Goal: Task Accomplishment & Management: Complete application form

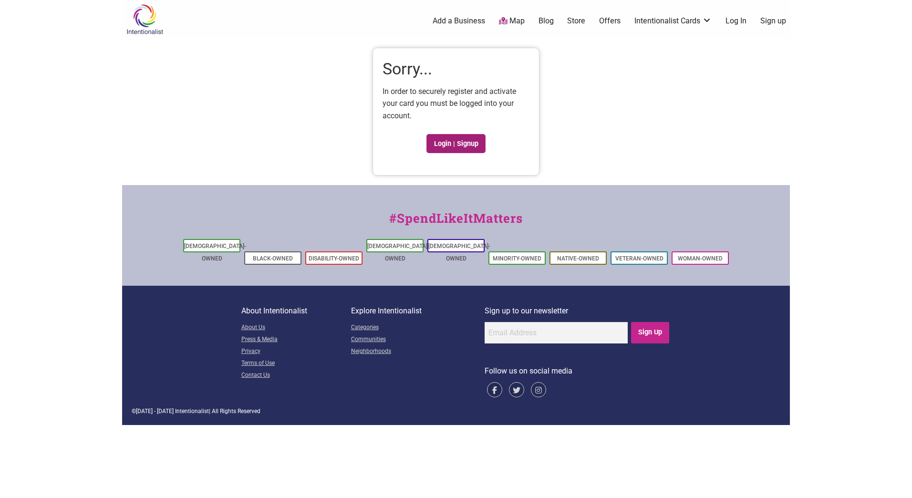
click at [454, 143] on link "Login | Signup" at bounding box center [456, 143] width 59 height 19
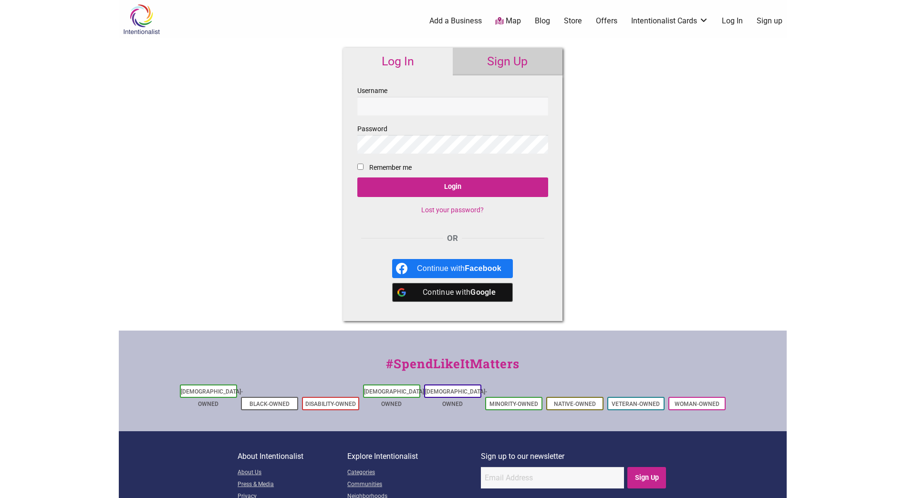
click at [416, 102] on input "Username" at bounding box center [452, 106] width 191 height 19
type input "[PERSON_NAME][EMAIL_ADDRESS][PERSON_NAME][DOMAIN_NAME]"
click at [357, 178] on input "Login" at bounding box center [452, 188] width 191 height 20
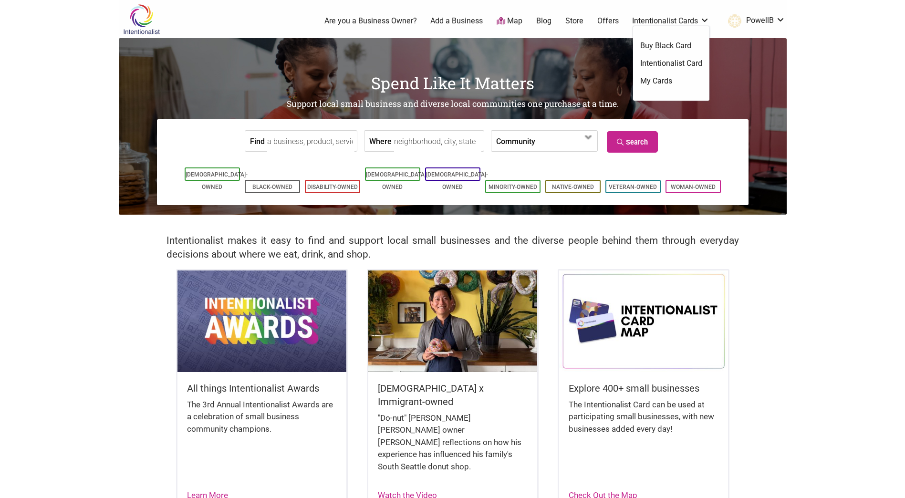
click at [667, 77] on link "My Cards" at bounding box center [671, 81] width 62 height 10
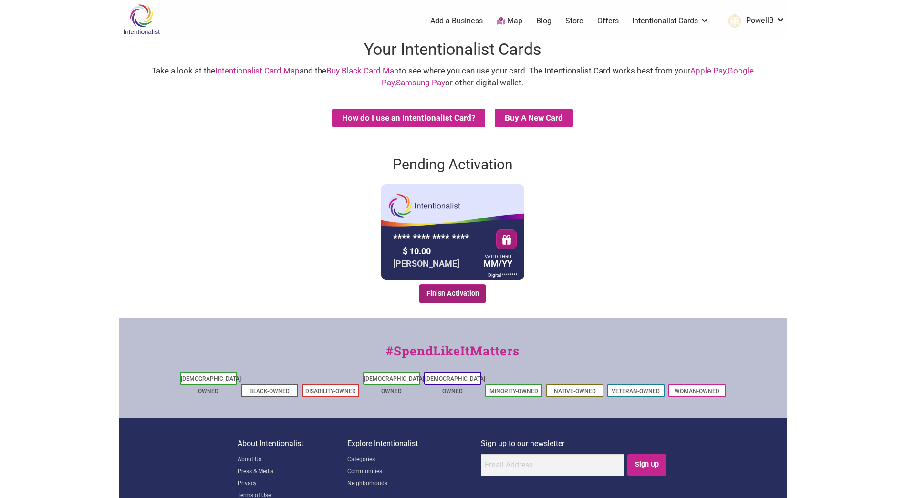
click at [456, 292] on link "Finish Activation" at bounding box center [452, 293] width 67 height 19
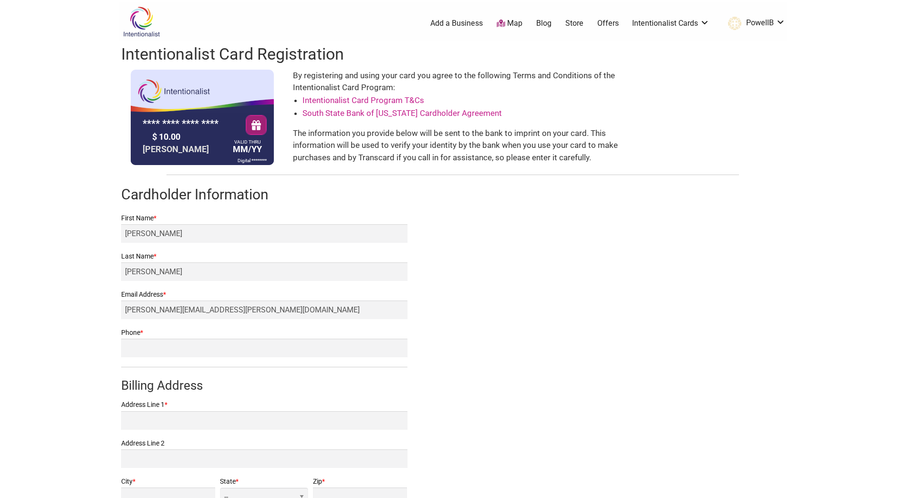
scroll to position [48, 0]
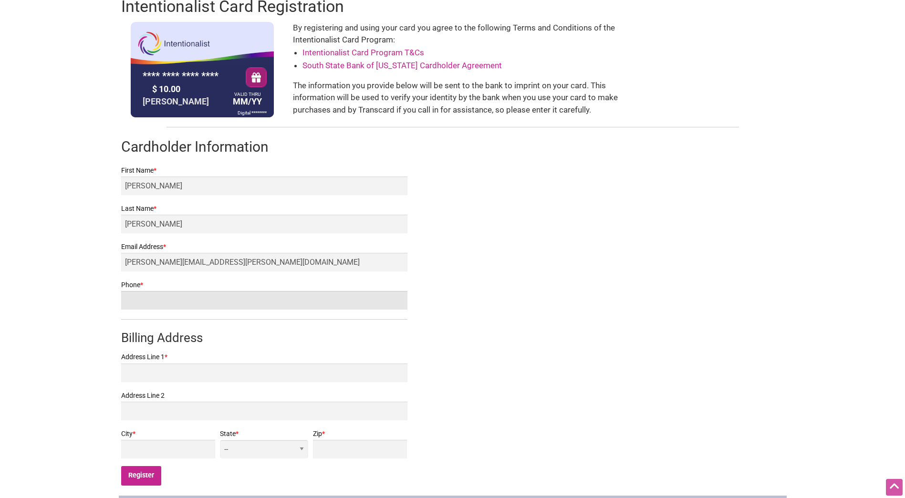
click at [142, 299] on input "Phone *" at bounding box center [264, 300] width 286 height 19
type input "2064985467"
click at [68, 295] on body "× Menu 0 Add a Business Map Blog Store Offers Intentionalist Cards Buy Black Ca…" at bounding box center [452, 201] width 905 height 498
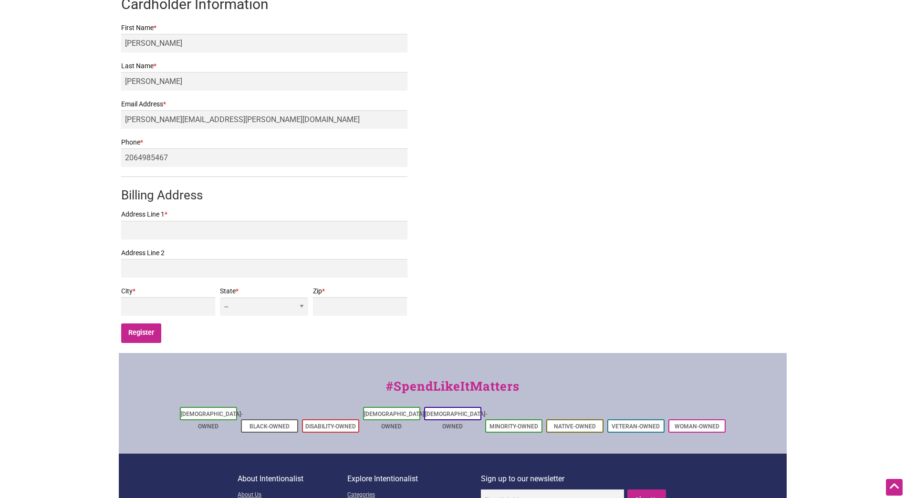
scroll to position [191, 0]
click at [236, 229] on input "Address Line 1 *" at bounding box center [264, 229] width 286 height 19
type input "1029 S Jackson St"
type input "421"
type input "Seattle"
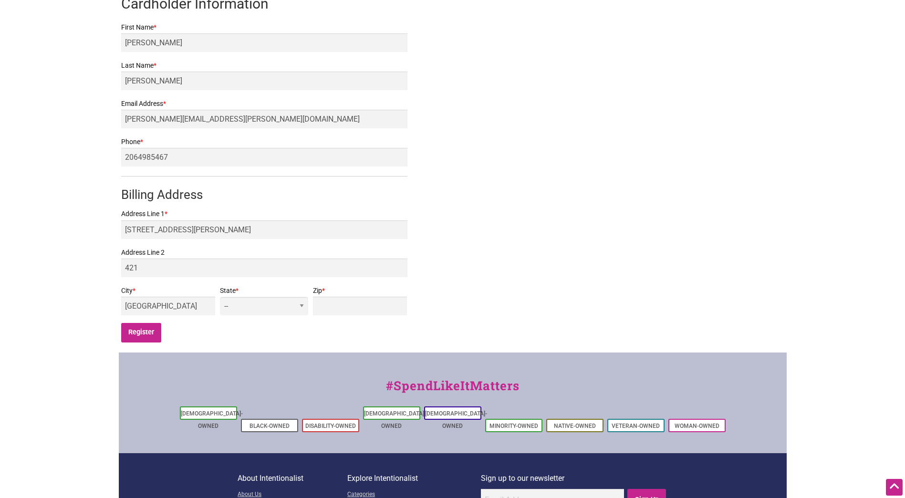
select select "WA"
type input "98104"
click at [145, 335] on input "Register" at bounding box center [141, 333] width 41 height 20
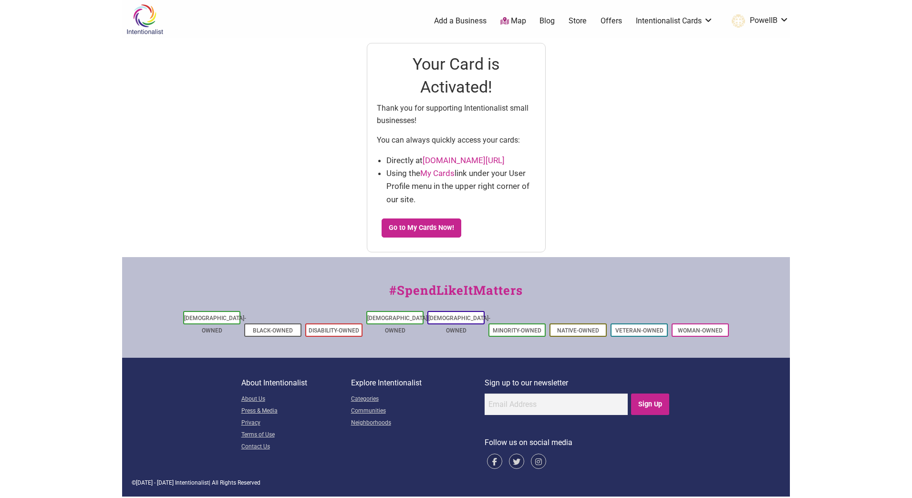
click at [431, 171] on link "My Cards" at bounding box center [437, 173] width 34 height 10
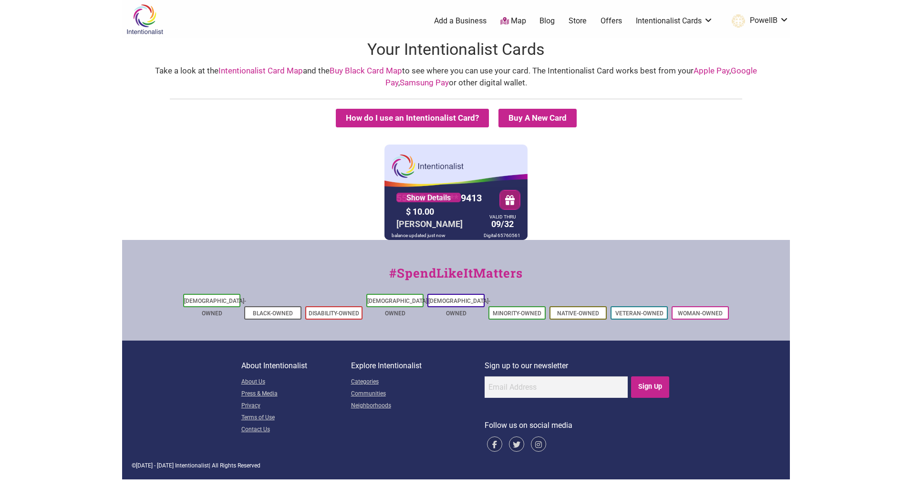
click at [460, 166] on div "5530 01** **** 9413 Show Details $ 10.00 [PERSON_NAME] VALID THRU 09/32 balance…" at bounding box center [456, 192] width 143 height 95
click at [579, 18] on link "Store" at bounding box center [578, 21] width 18 height 10
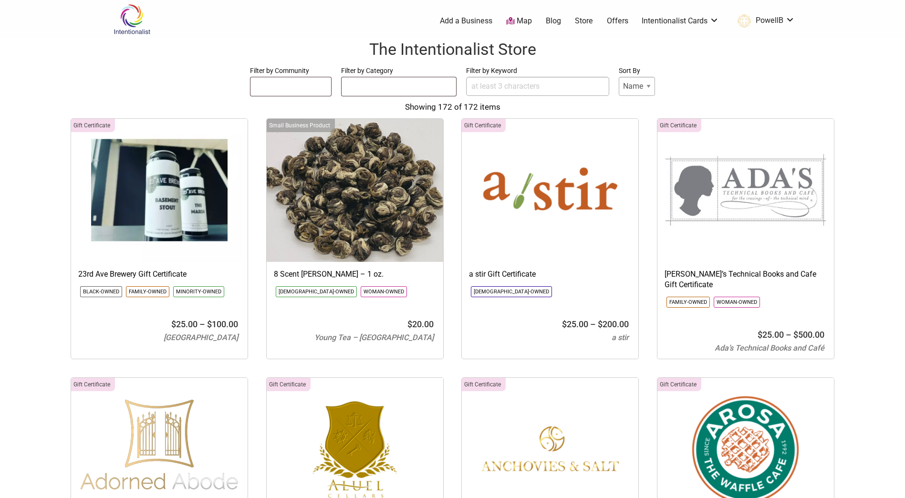
select select
click at [440, 87] on ul at bounding box center [399, 84] width 115 height 15
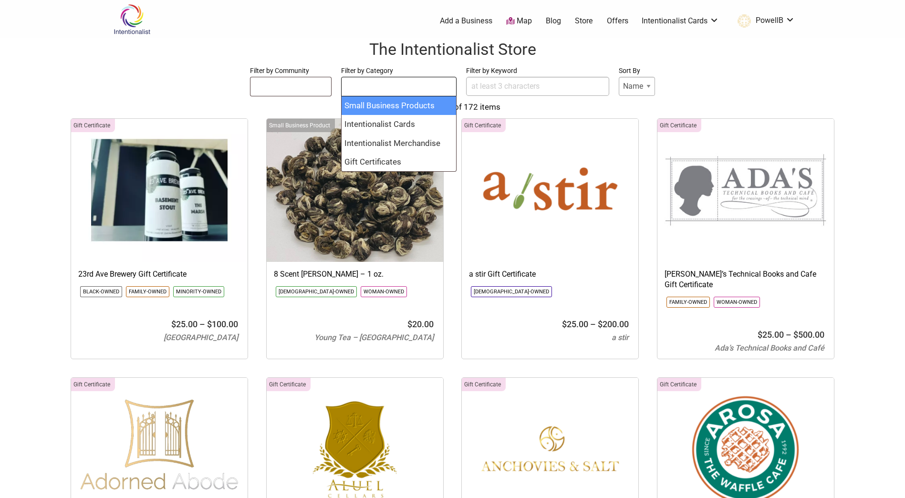
click at [555, 85] on input "Filter by Keyword" at bounding box center [537, 86] width 143 height 19
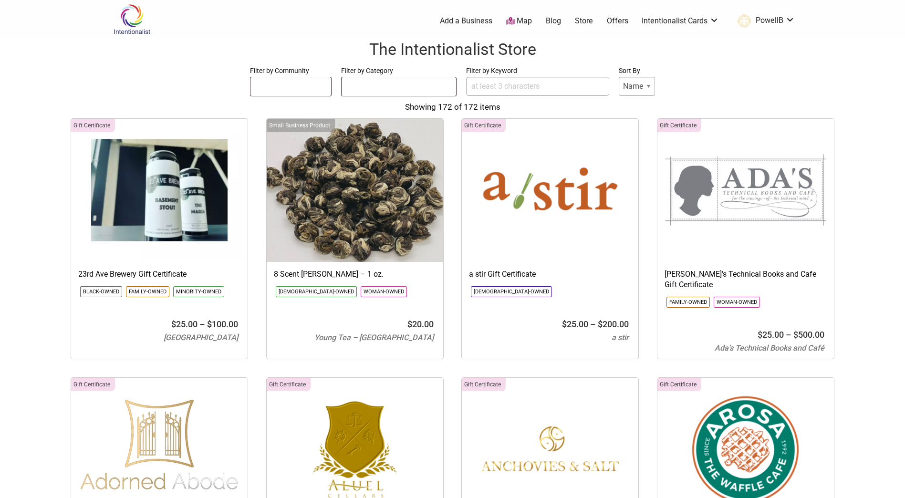
click at [284, 82] on ul at bounding box center [291, 84] width 81 height 15
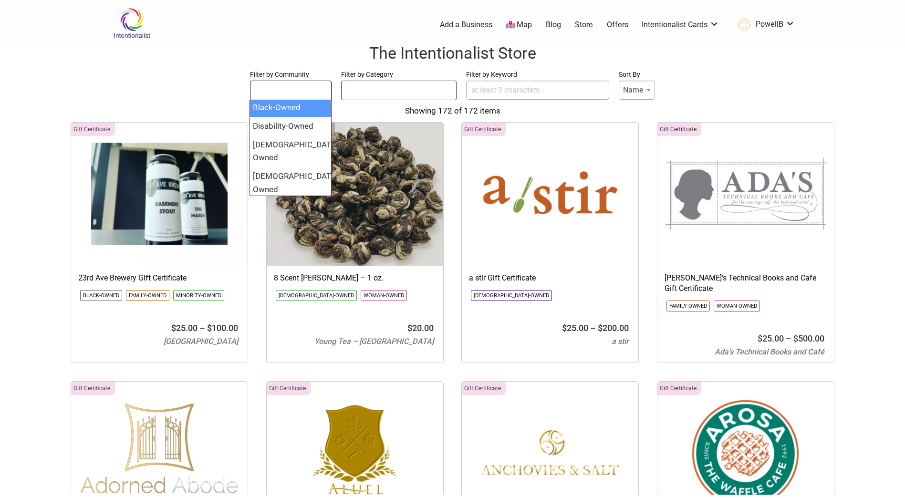
scroll to position [73, 0]
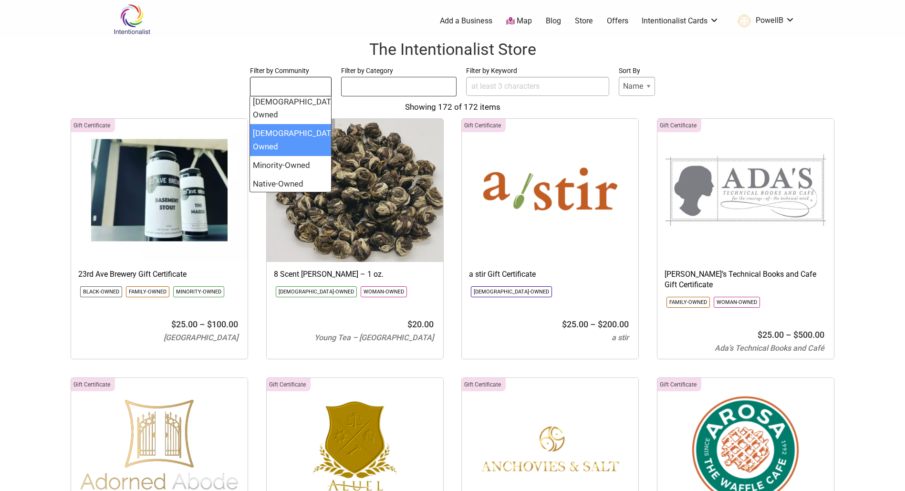
select select "1370"
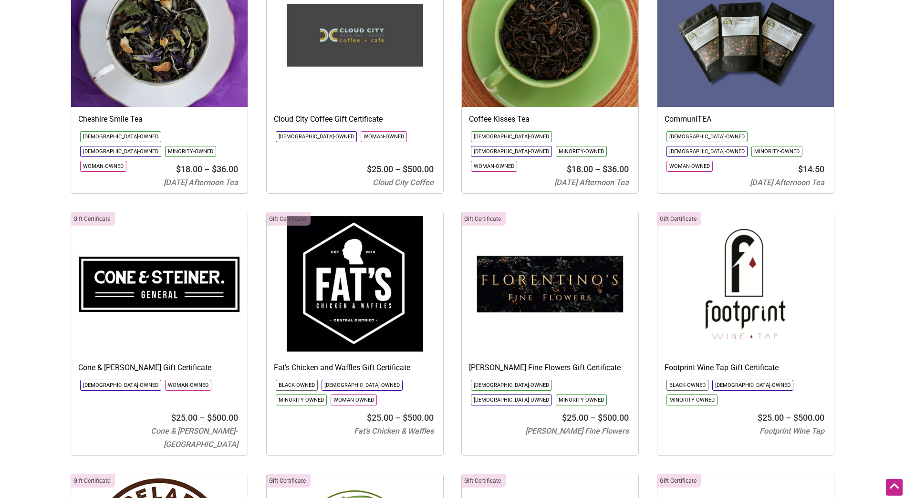
scroll to position [429, 0]
